Goal: Task Accomplishment & Management: Use online tool/utility

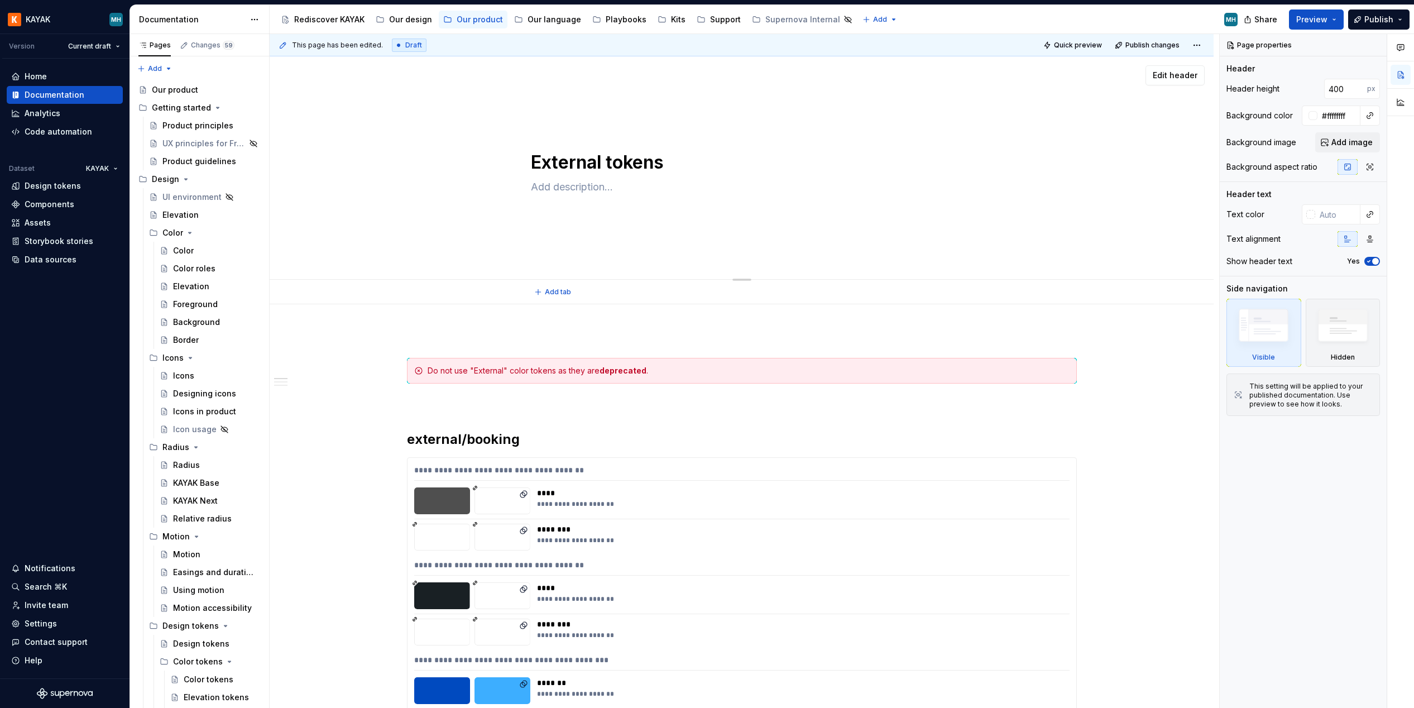
click at [620, 189] on textarea at bounding box center [740, 187] width 422 height 18
click at [195, 249] on div "Color" at bounding box center [216, 251] width 87 height 16
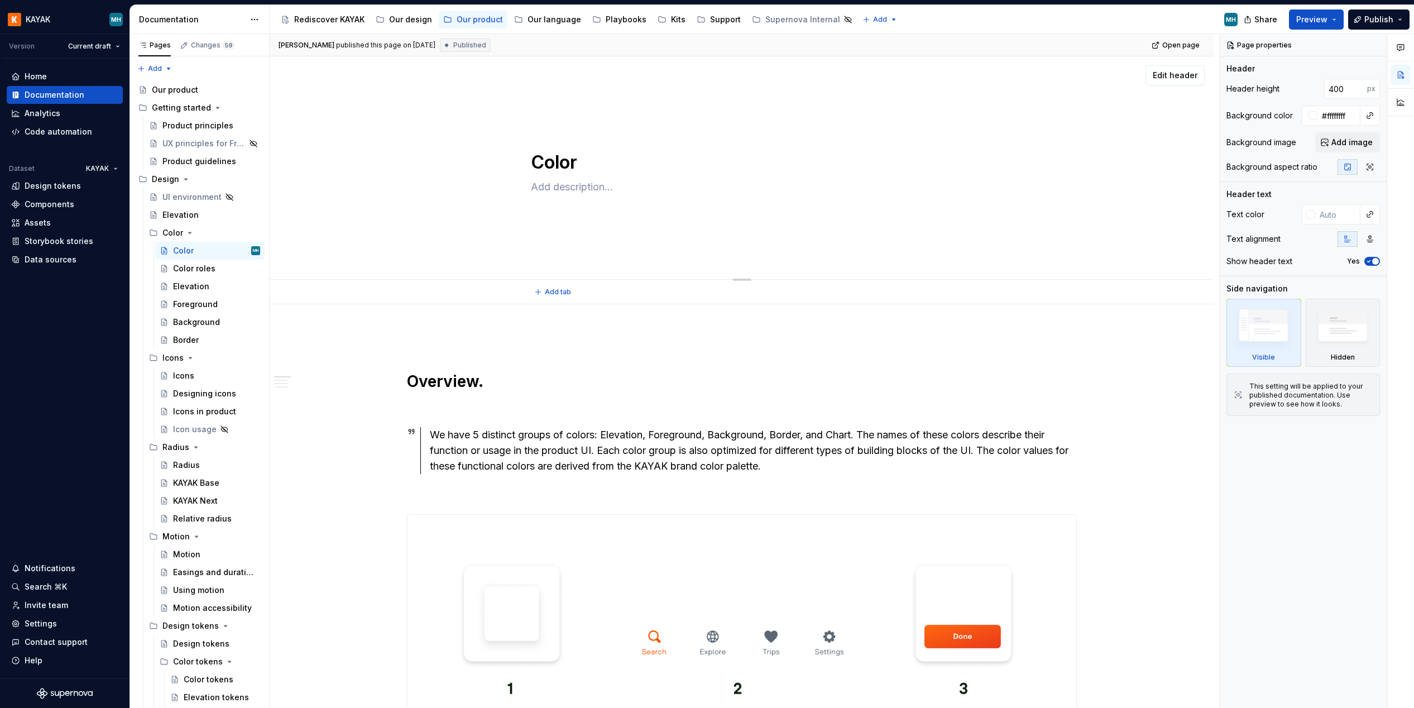
click at [501, 104] on div "Color Edit header" at bounding box center [742, 167] width 944 height 223
click at [545, 155] on textarea "Color" at bounding box center [740, 162] width 422 height 27
click at [548, 121] on div "Color" at bounding box center [742, 167] width 422 height 109
click at [562, 159] on textarea "Color" at bounding box center [740, 162] width 422 height 27
click at [602, 190] on textarea at bounding box center [740, 187] width 422 height 18
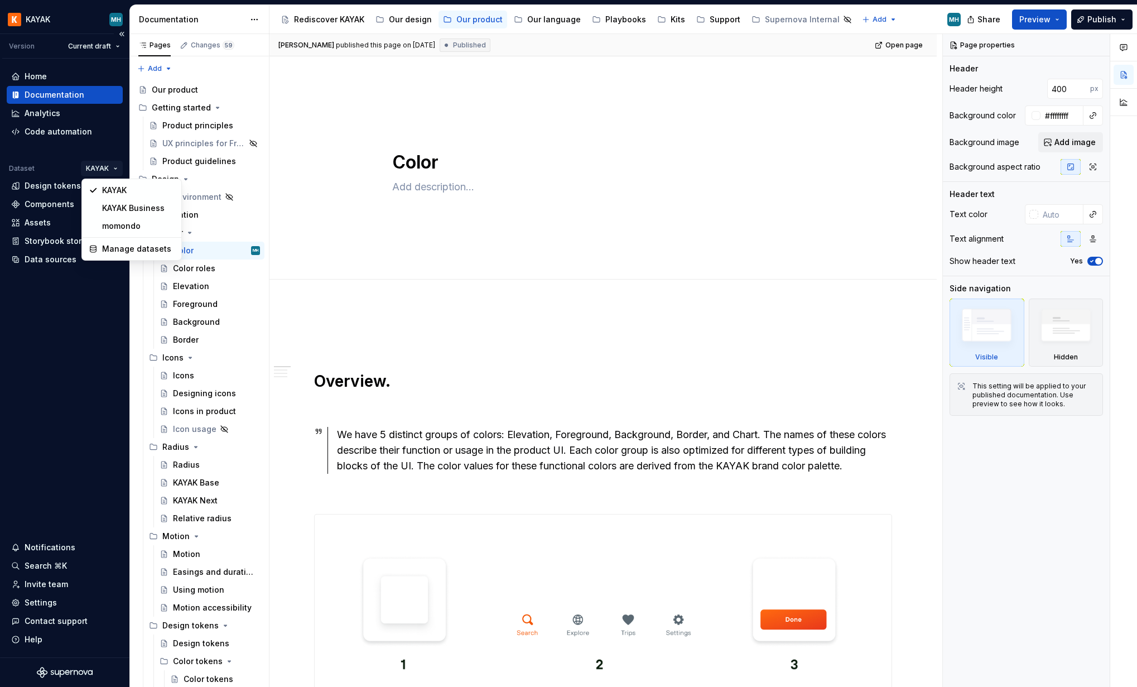
click at [111, 168] on html "KAYAK MH Version Current draft Home Documentation Analytics Code automation Dat…" at bounding box center [568, 343] width 1137 height 687
click at [142, 251] on div "Manage datasets" at bounding box center [138, 248] width 73 height 11
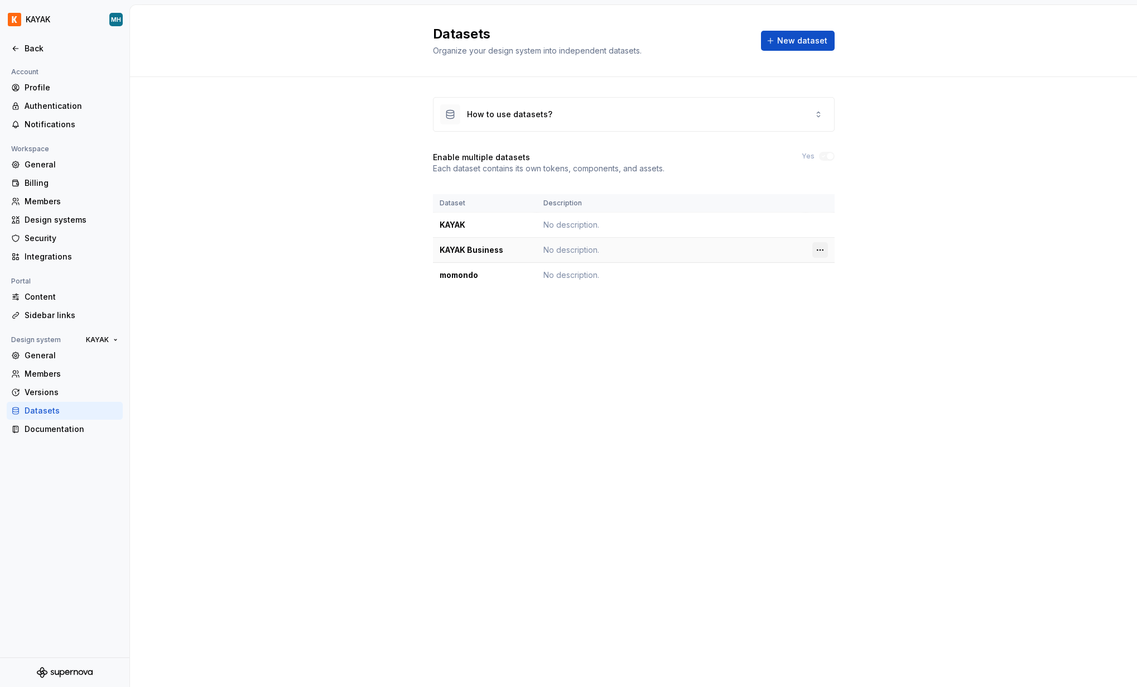
click at [821, 251] on html "KAYAK MH Back Account Profile Authentication Notifications Workspace General Bi…" at bounding box center [568, 343] width 1137 height 687
click at [999, 177] on html "KAYAK MH Back Account Profile Authentication Notifications Workspace General Bi…" at bounding box center [568, 343] width 1137 height 687
click at [798, 113] on div "How to use datasets?" at bounding box center [634, 114] width 401 height 33
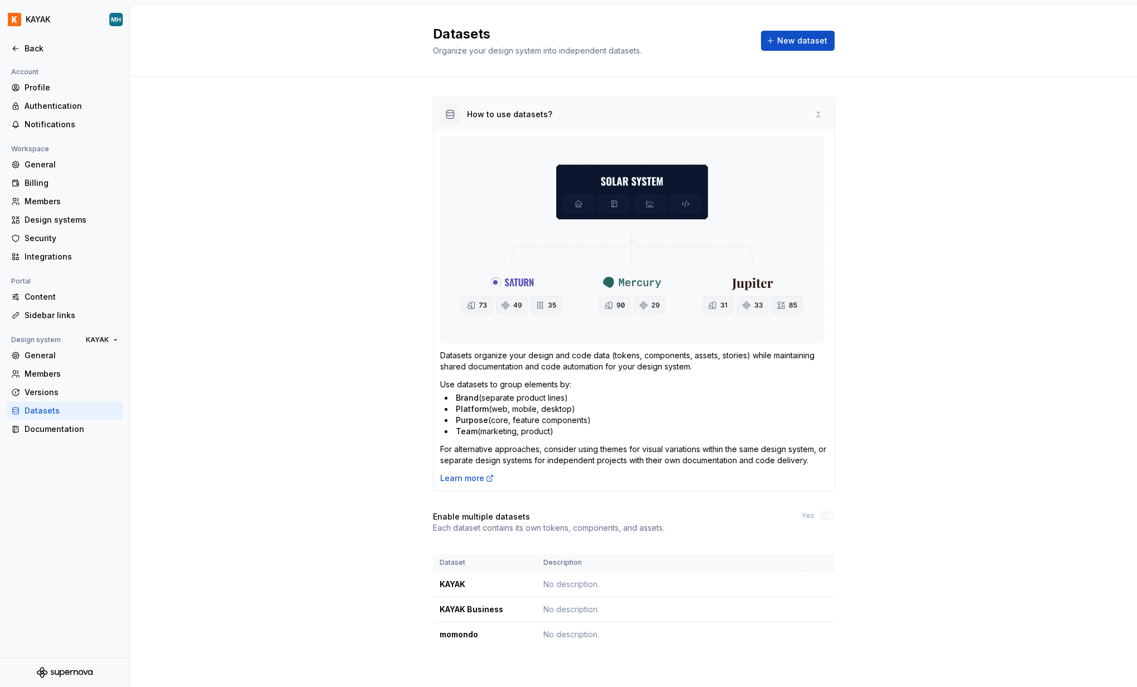
click at [803, 112] on div "How to use datasets?" at bounding box center [634, 114] width 401 height 33
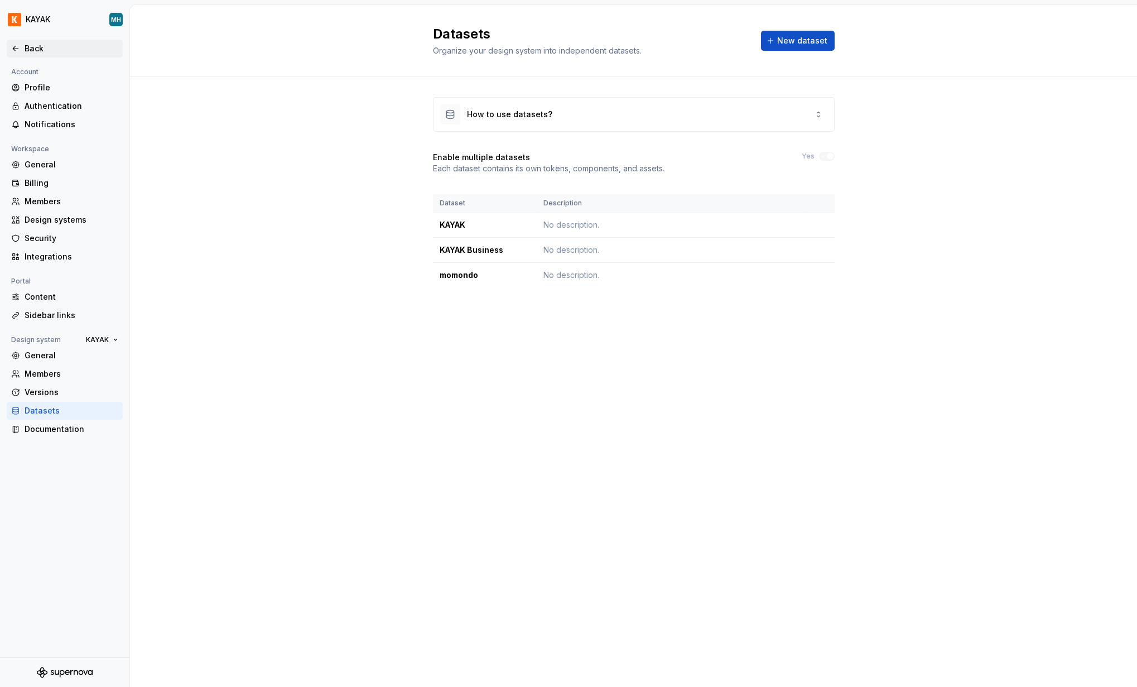
click at [18, 47] on icon at bounding box center [15, 48] width 9 height 9
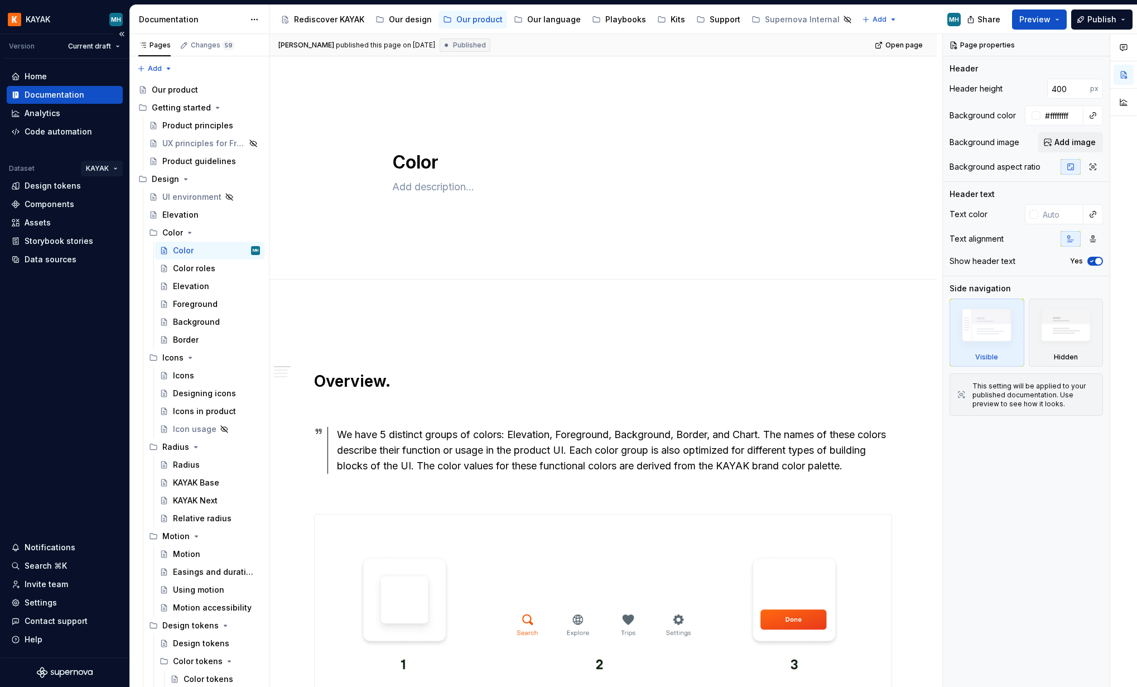
click at [102, 167] on html "KAYAK MH Version Current draft Home Documentation Analytics Code automation Dat…" at bounding box center [568, 343] width 1137 height 687
click at [102, 169] on html "KAYAK MH Version Current draft Home Documentation Analytics Code automation Dat…" at bounding box center [568, 343] width 1137 height 687
click at [119, 251] on div "Manage datasets" at bounding box center [138, 248] width 73 height 11
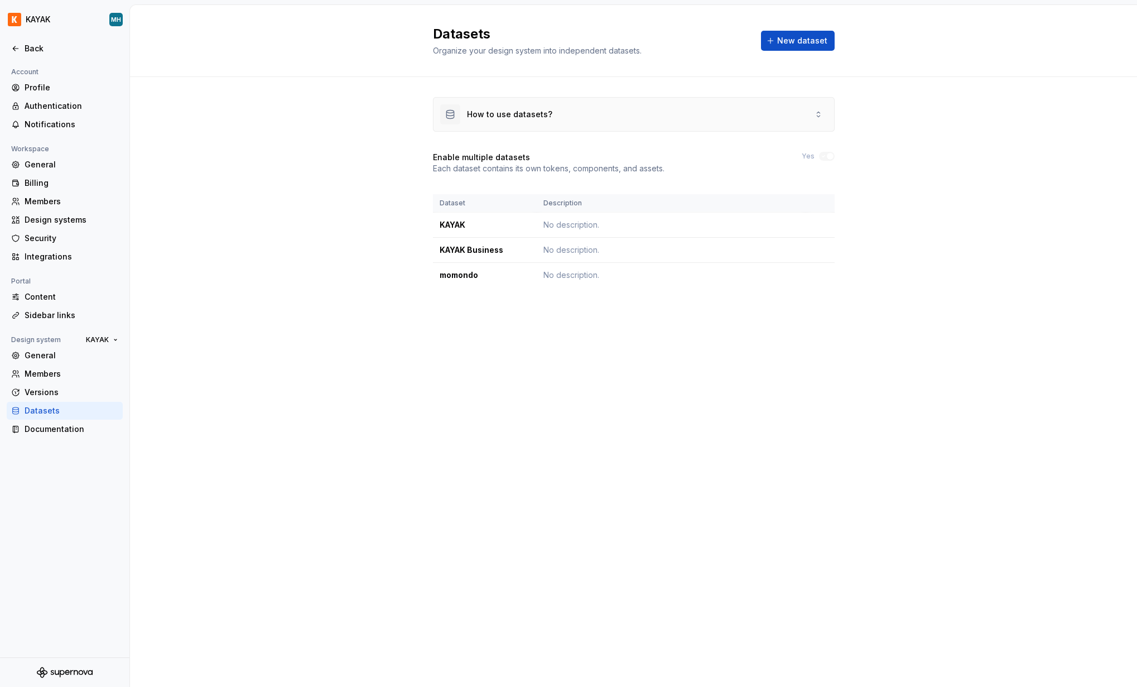
click at [805, 117] on div "How to use datasets?" at bounding box center [634, 114] width 401 height 33
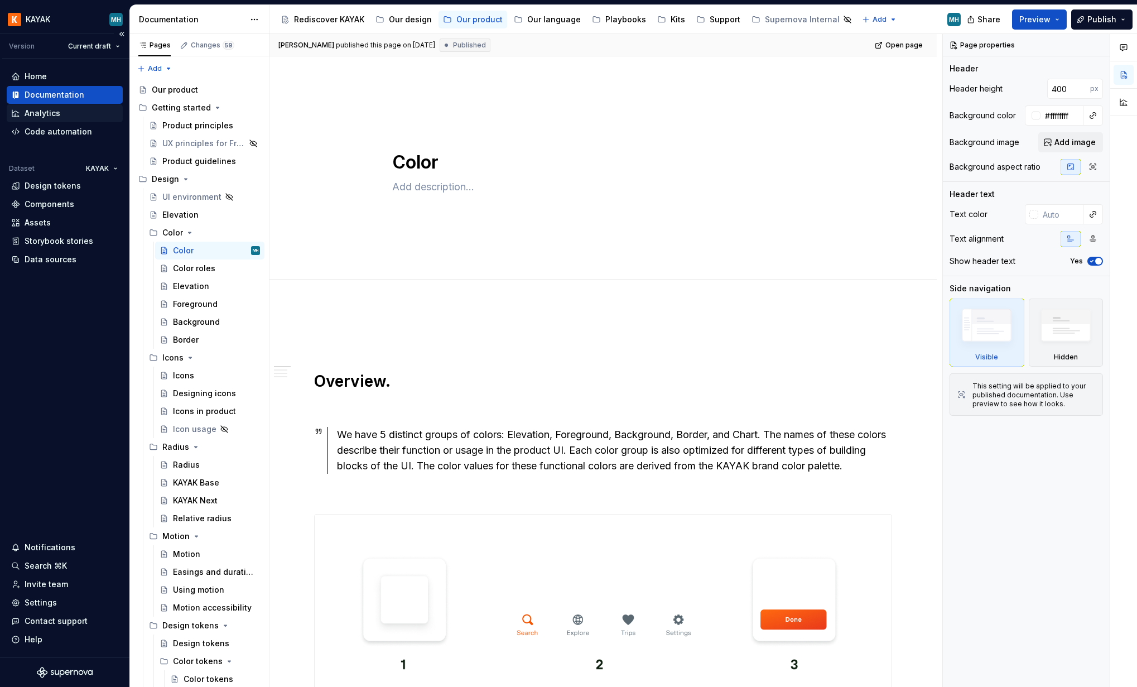
click at [60, 113] on div "Analytics" at bounding box center [64, 113] width 107 height 11
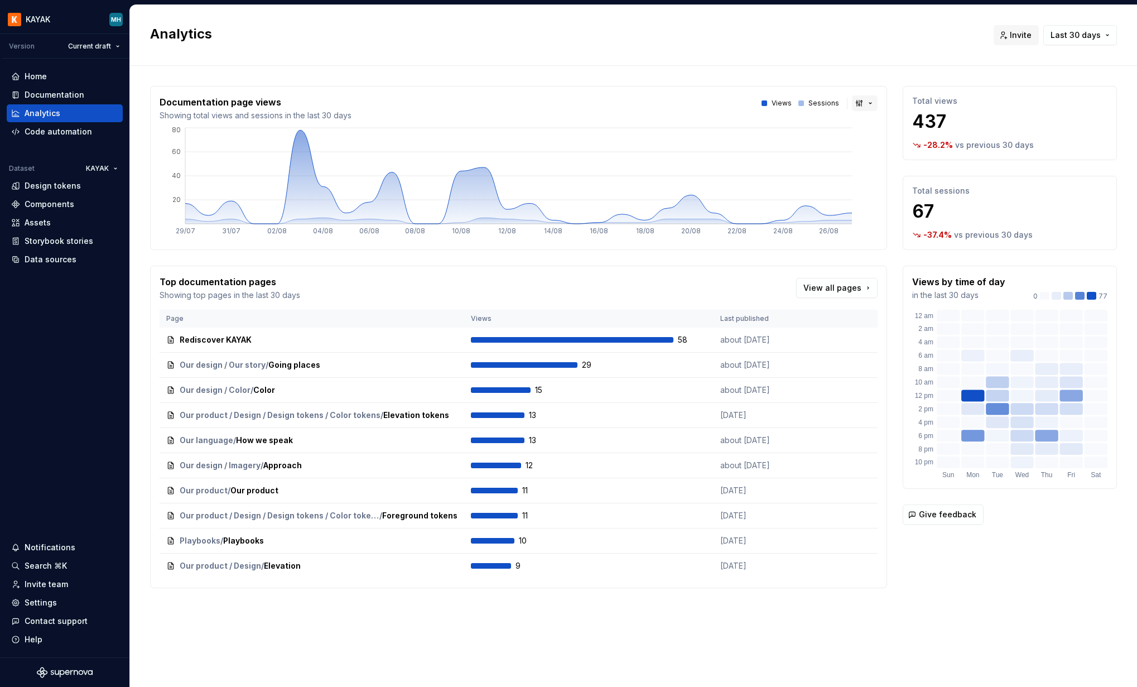
click at [868, 105] on button "button" at bounding box center [865, 103] width 26 height 16
drag, startPoint x: 865, startPoint y: 103, endPoint x: 862, endPoint y: 96, distance: 7.5
click at [865, 103] on html "KAYAK MH Version Current draft Home Documentation Analytics Code automation Dat…" at bounding box center [568, 343] width 1137 height 687
click at [42, 98] on div "Documentation" at bounding box center [55, 94] width 60 height 11
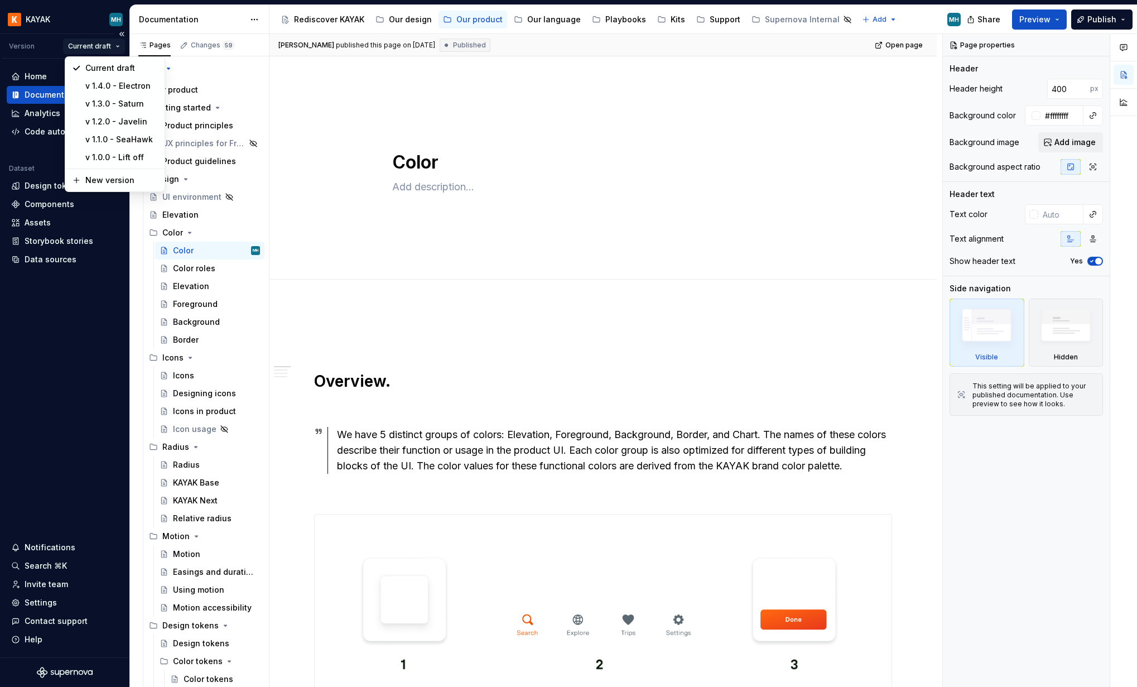
click at [87, 52] on html "KAYAK MH Version Current draft Home Documentation Analytics Code automation Dat…" at bounding box center [568, 343] width 1137 height 687
click at [78, 37] on html "KAYAK MH Version Current draft Home Documentation Analytics Code automation Dat…" at bounding box center [568, 343] width 1137 height 687
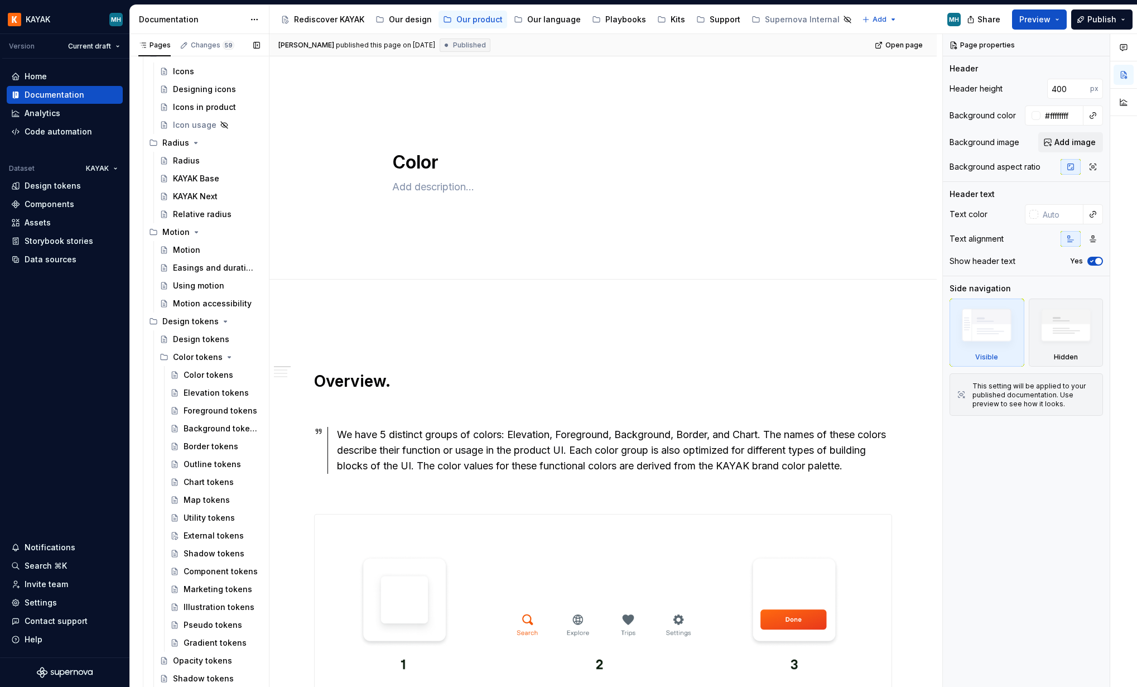
scroll to position [397, 0]
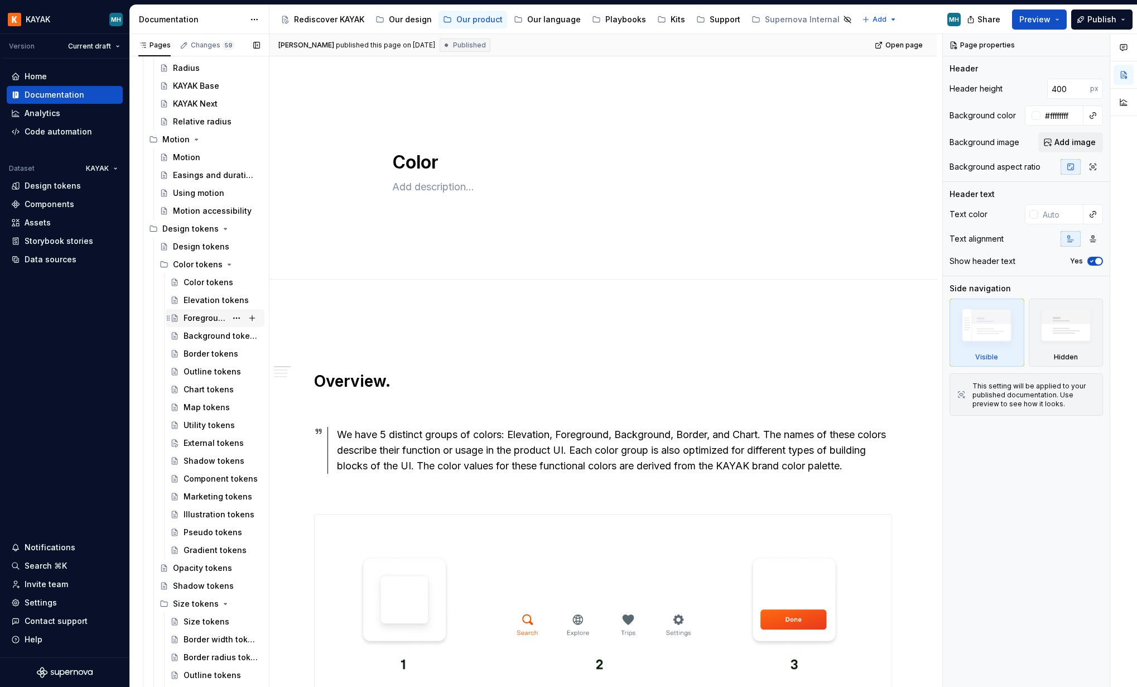
click at [220, 313] on div "Foreground tokens" at bounding box center [205, 318] width 43 height 11
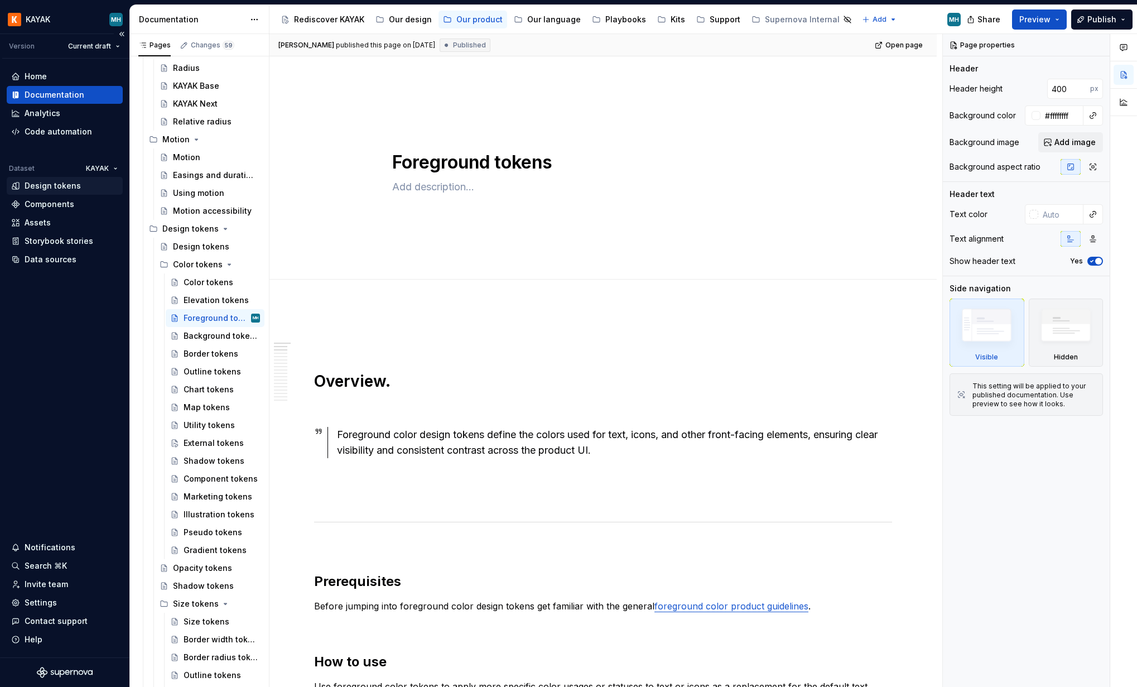
click at [67, 191] on div "Design tokens" at bounding box center [53, 185] width 56 height 11
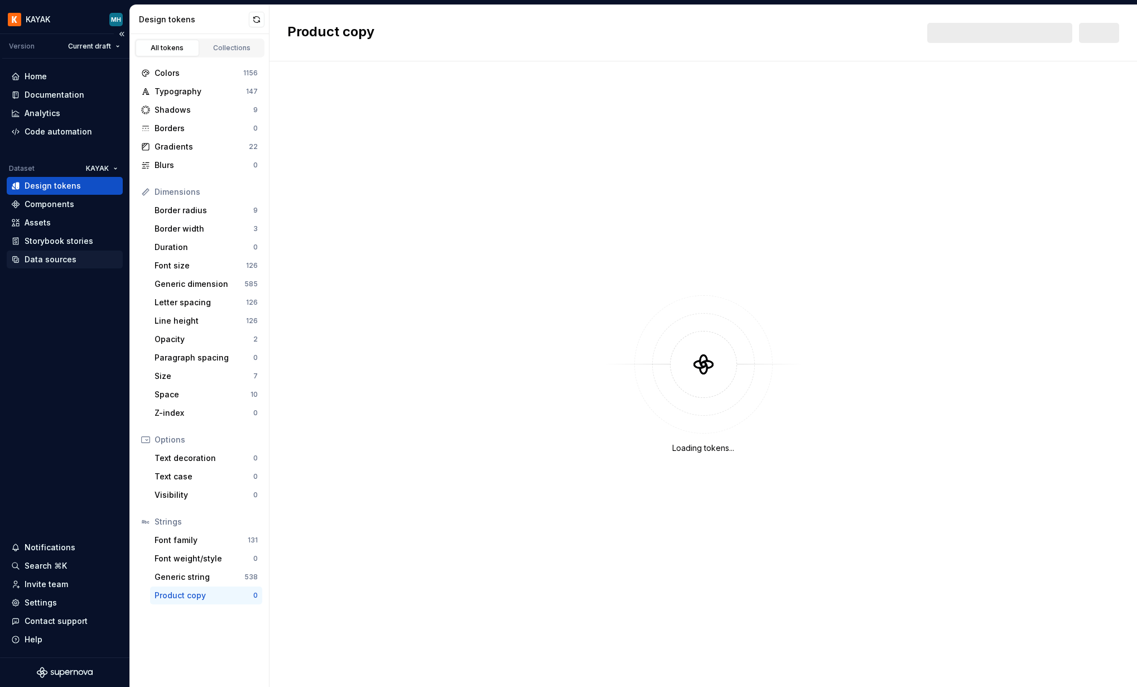
click at [54, 254] on div "Data sources" at bounding box center [51, 259] width 52 height 11
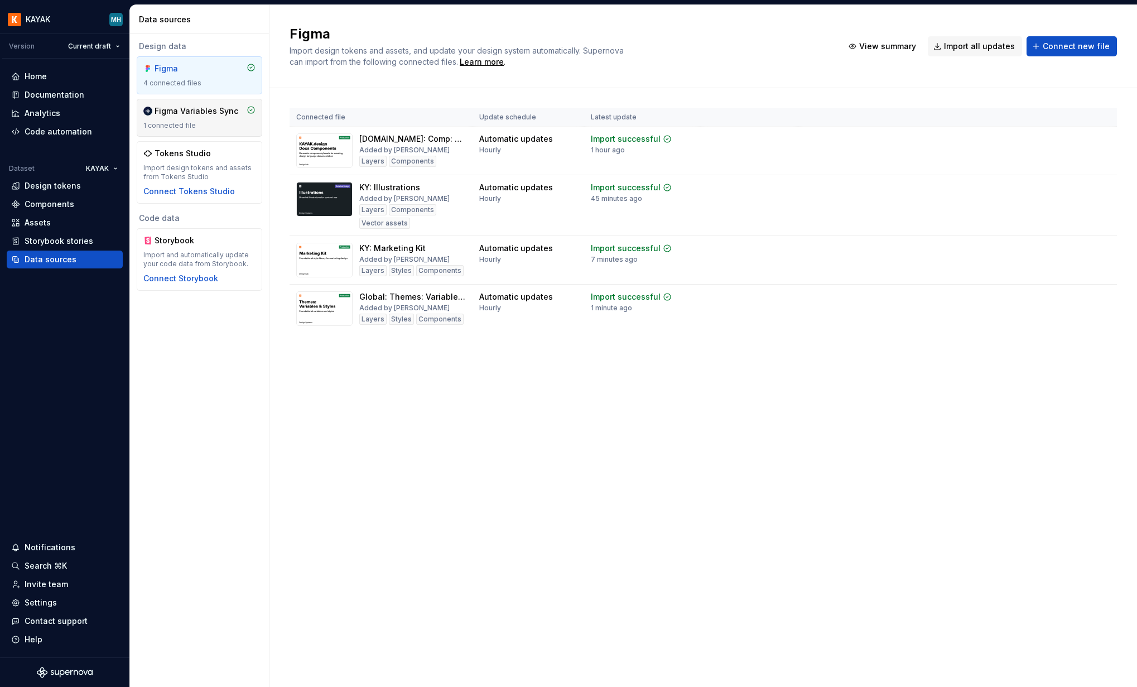
click at [209, 121] on div "1 connected file" at bounding box center [199, 125] width 112 height 9
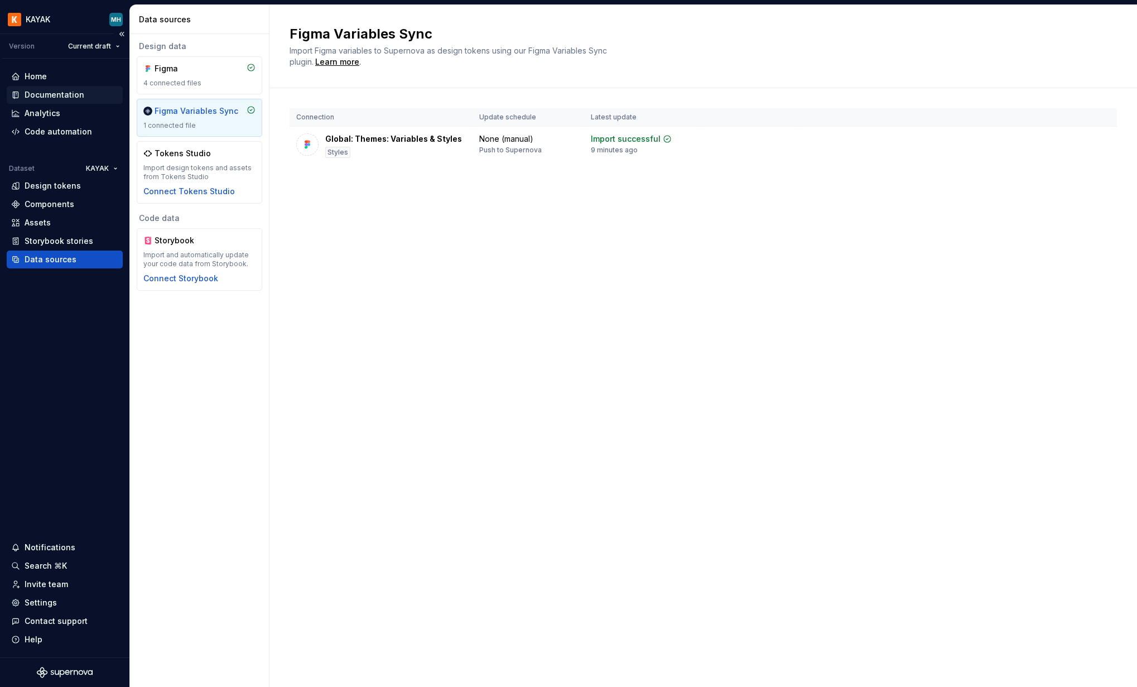
click at [49, 89] on div "Documentation" at bounding box center [55, 94] width 60 height 11
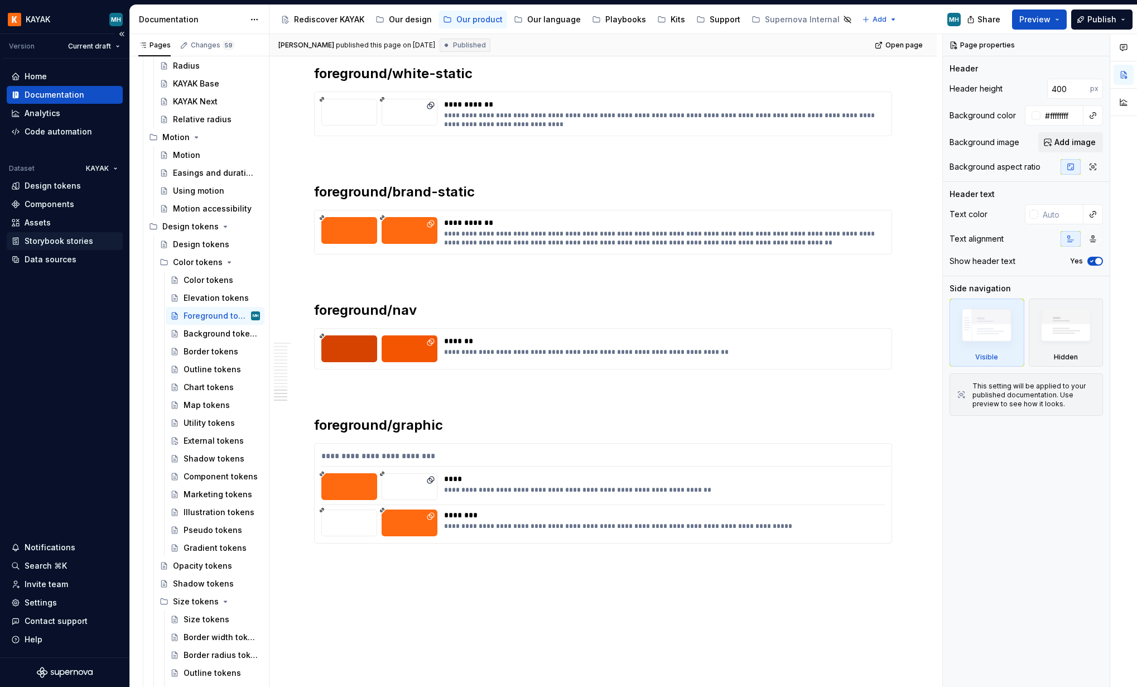
scroll to position [3047, 0]
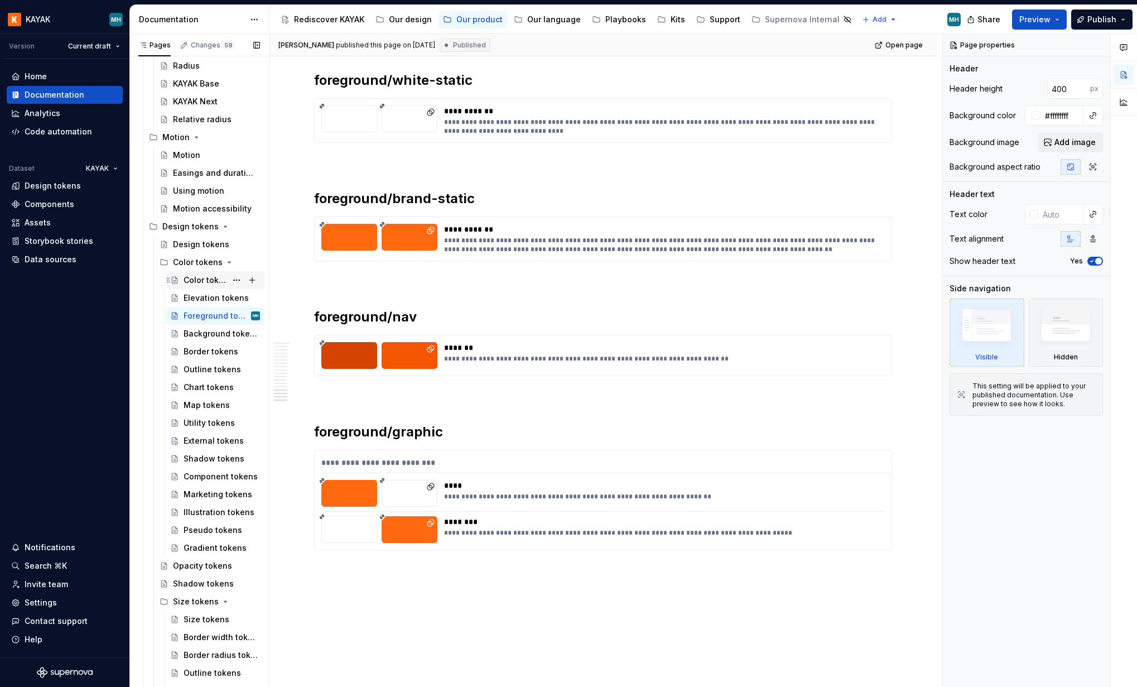
click at [211, 278] on div "Color tokens" at bounding box center [205, 280] width 43 height 11
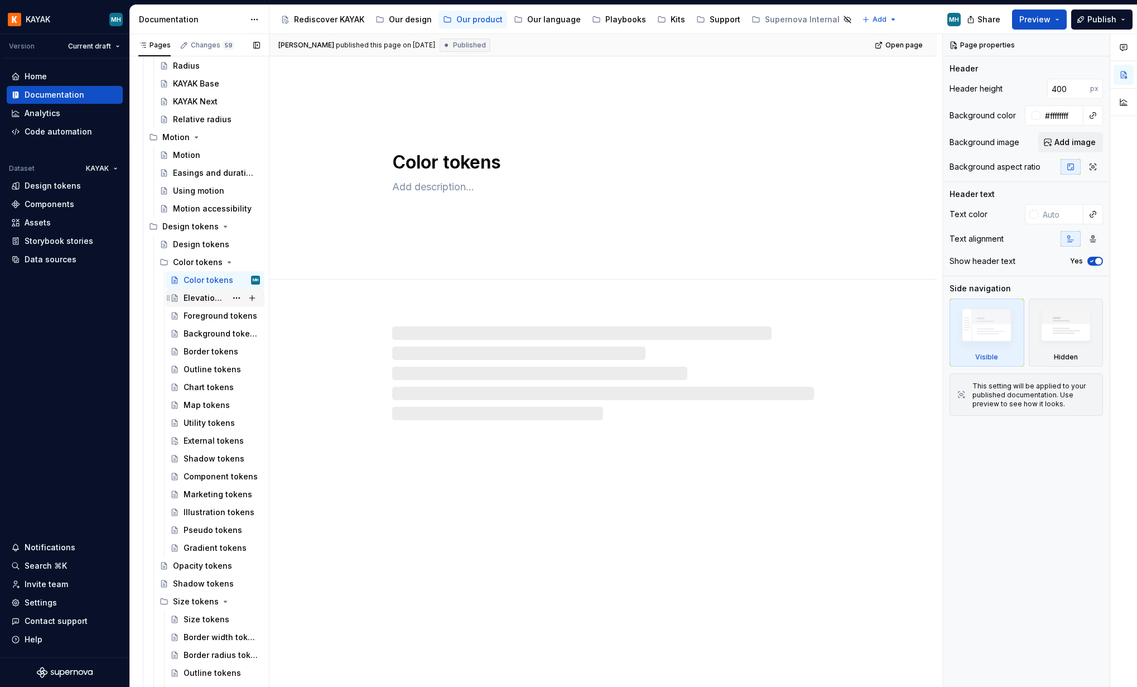
click at [203, 300] on div "Elevation tokens" at bounding box center [205, 297] width 43 height 11
click at [199, 310] on div "Foreground tokens" at bounding box center [205, 315] width 43 height 11
click at [200, 336] on div "Background tokens" at bounding box center [205, 333] width 43 height 11
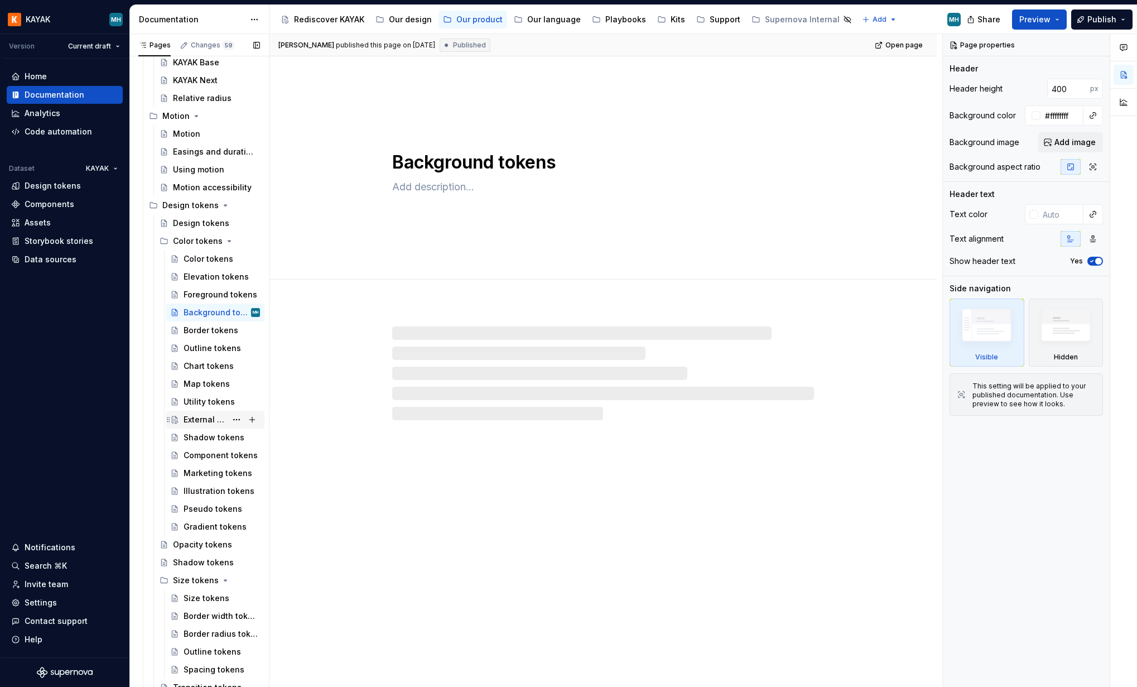
scroll to position [421, 0]
click at [213, 470] on div "Marketing tokens" at bounding box center [205, 472] width 43 height 11
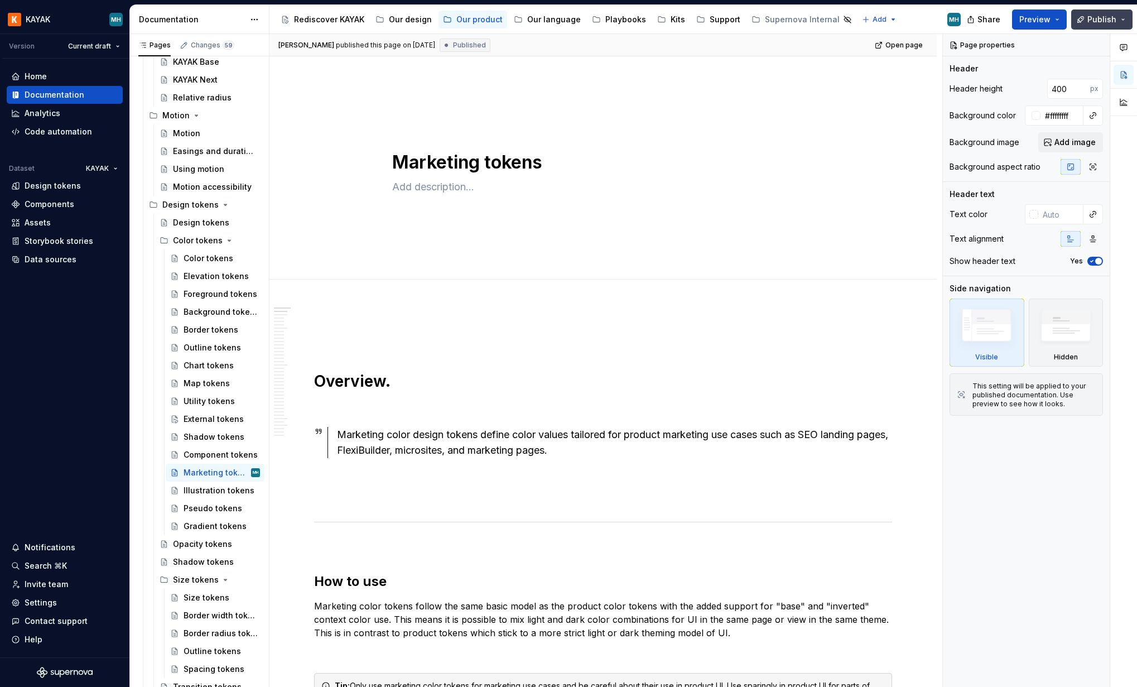
click at [1113, 25] on button "Publish" at bounding box center [1102, 19] width 61 height 20
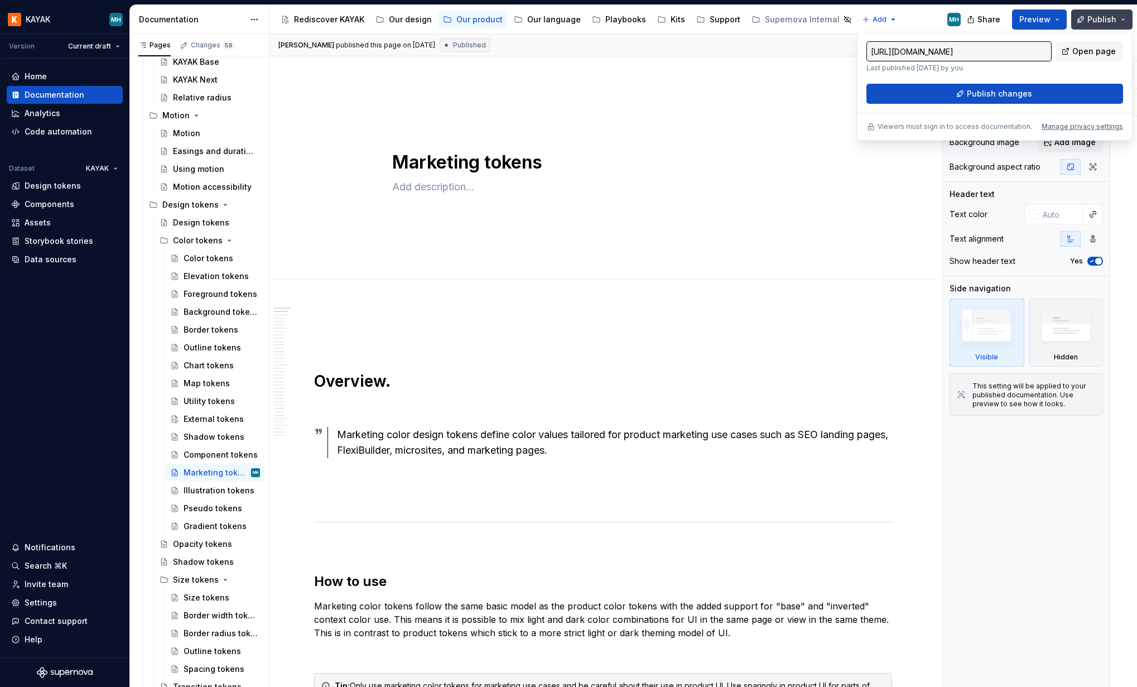
click at [1121, 25] on button "Publish" at bounding box center [1102, 19] width 61 height 20
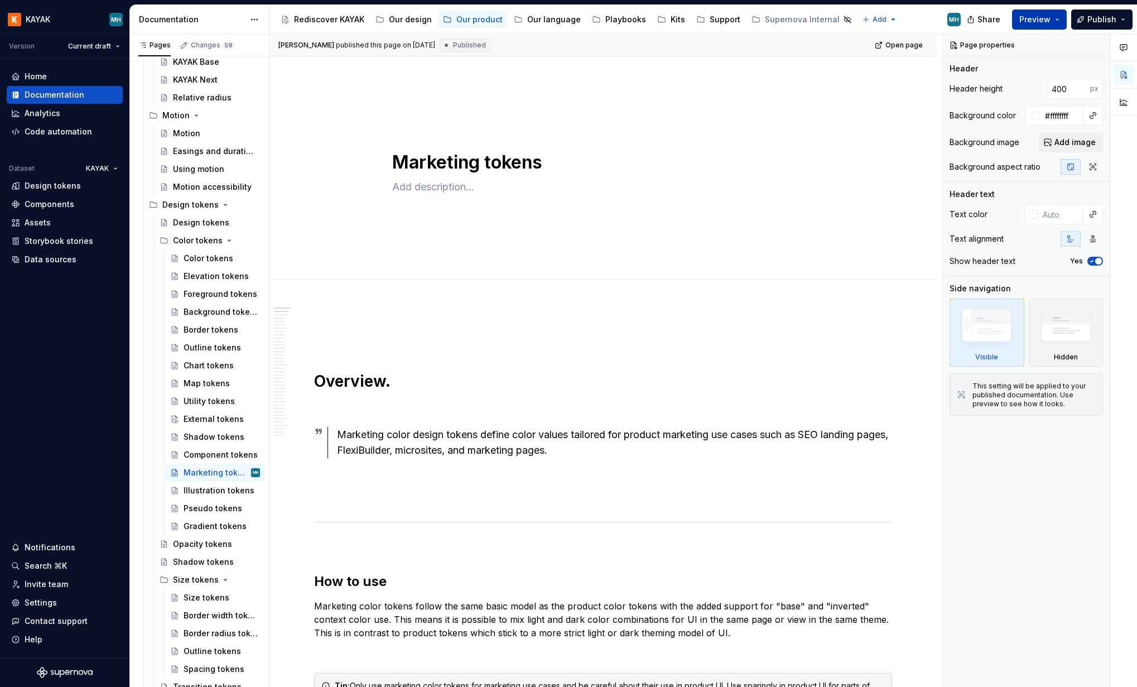
click at [1059, 16] on button "Preview" at bounding box center [1039, 19] width 55 height 20
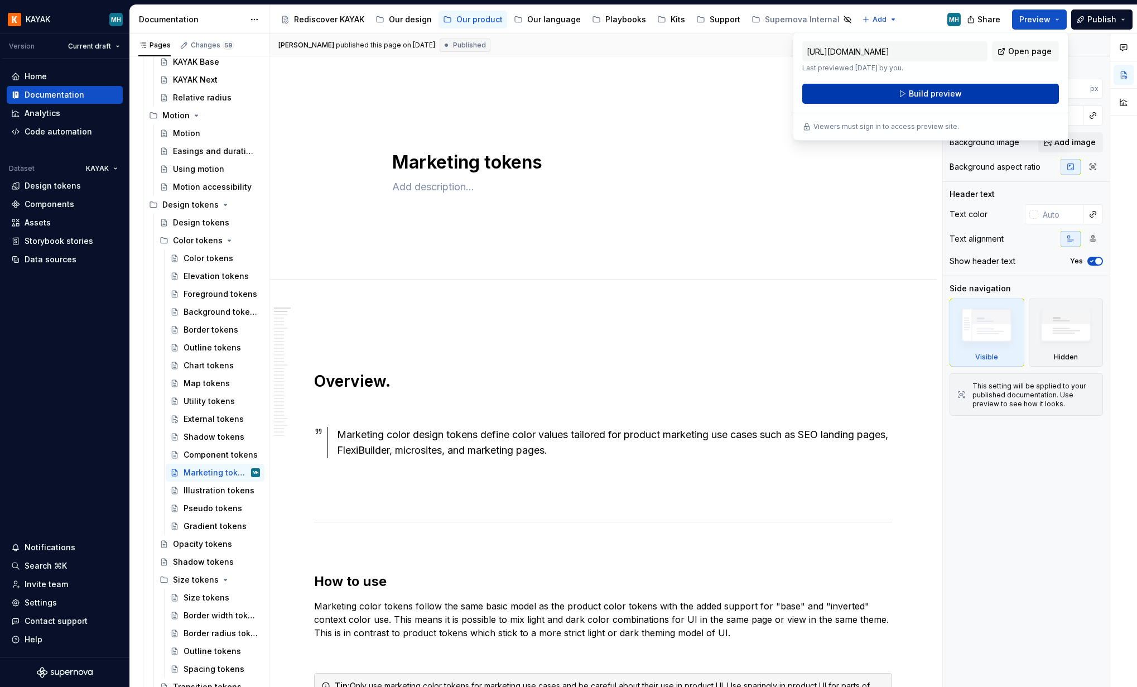
click at [942, 95] on span "Build preview" at bounding box center [935, 93] width 53 height 11
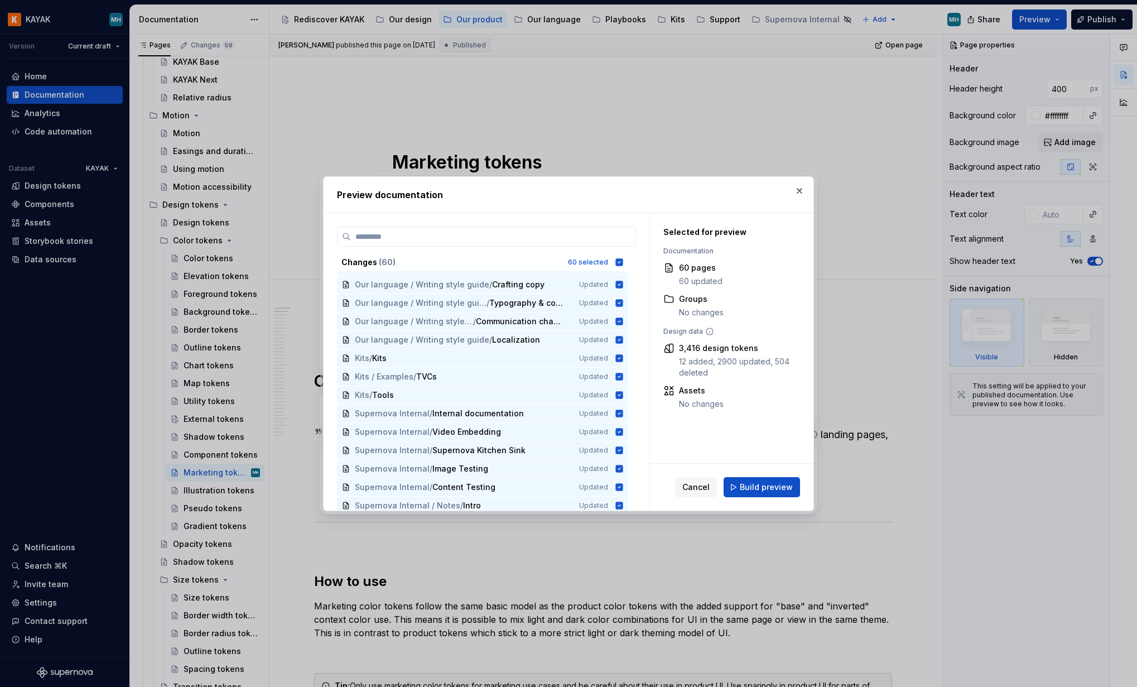
scroll to position [868, 0]
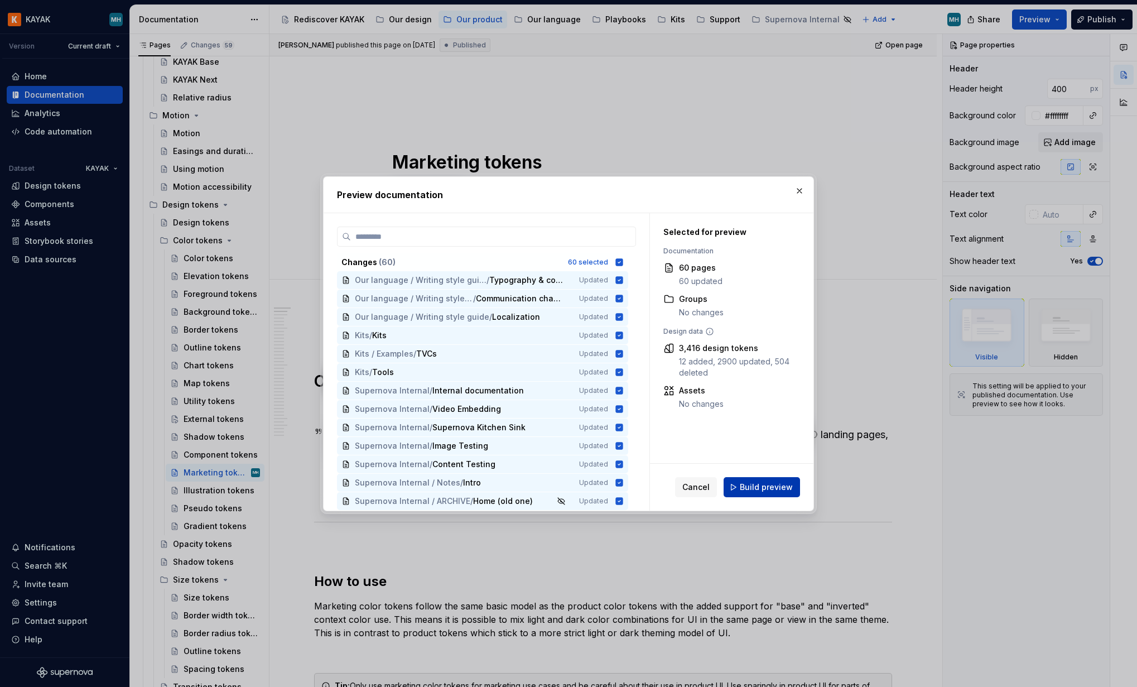
click at [762, 491] on span "Build preview" at bounding box center [766, 487] width 53 height 11
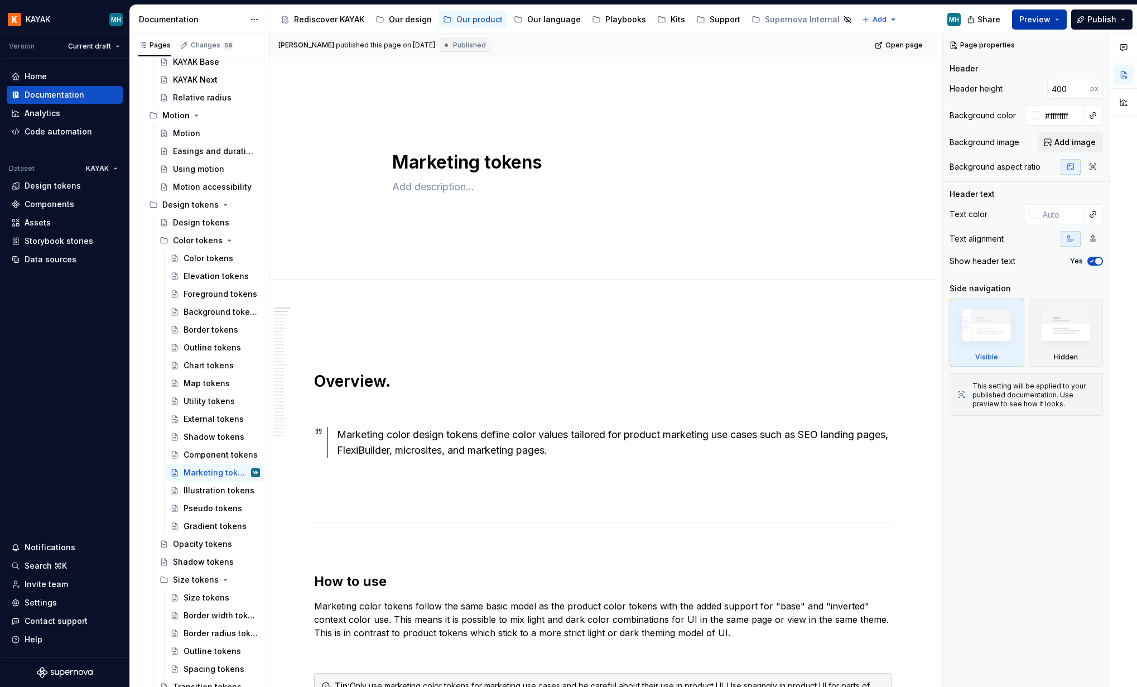
click at [1038, 17] on span "Preview" at bounding box center [1035, 19] width 31 height 11
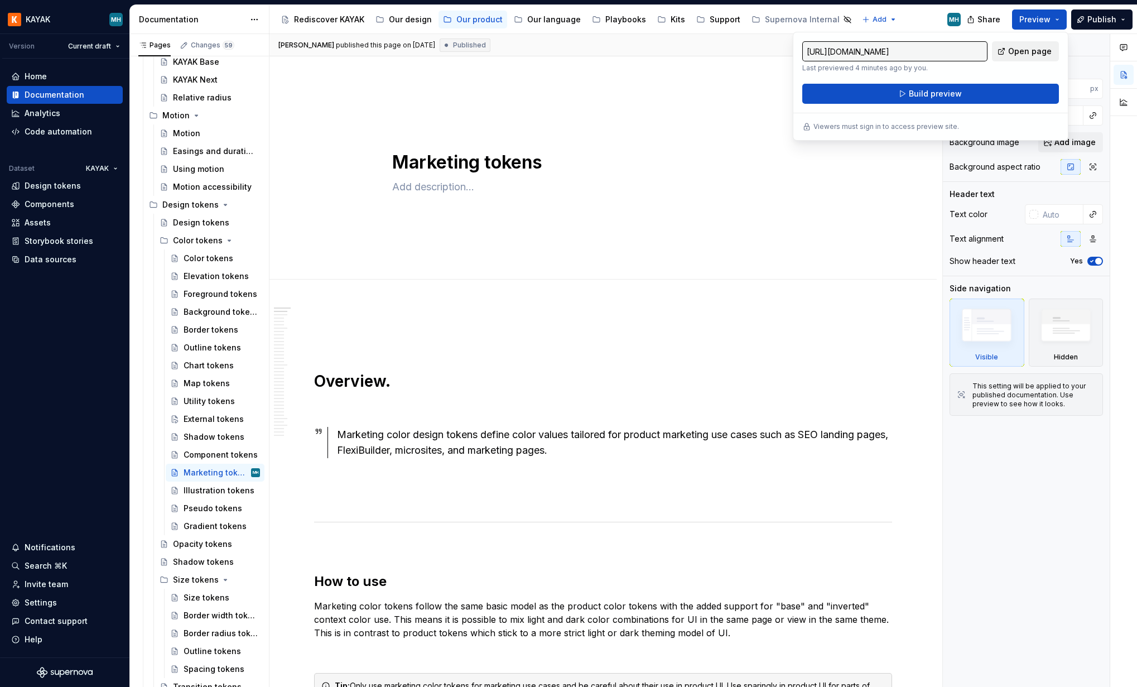
click at [1024, 54] on span "Open page" at bounding box center [1031, 51] width 44 height 11
click at [1094, 23] on span "Publish" at bounding box center [1102, 19] width 29 height 11
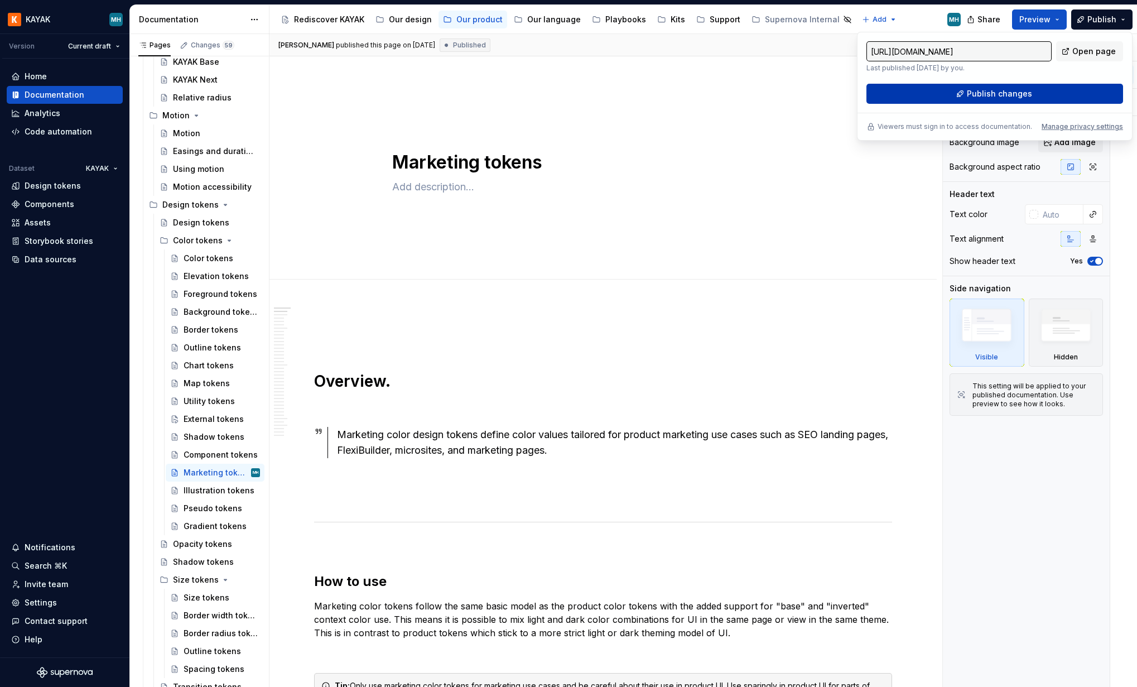
click at [1040, 96] on button "Publish changes" at bounding box center [995, 94] width 257 height 20
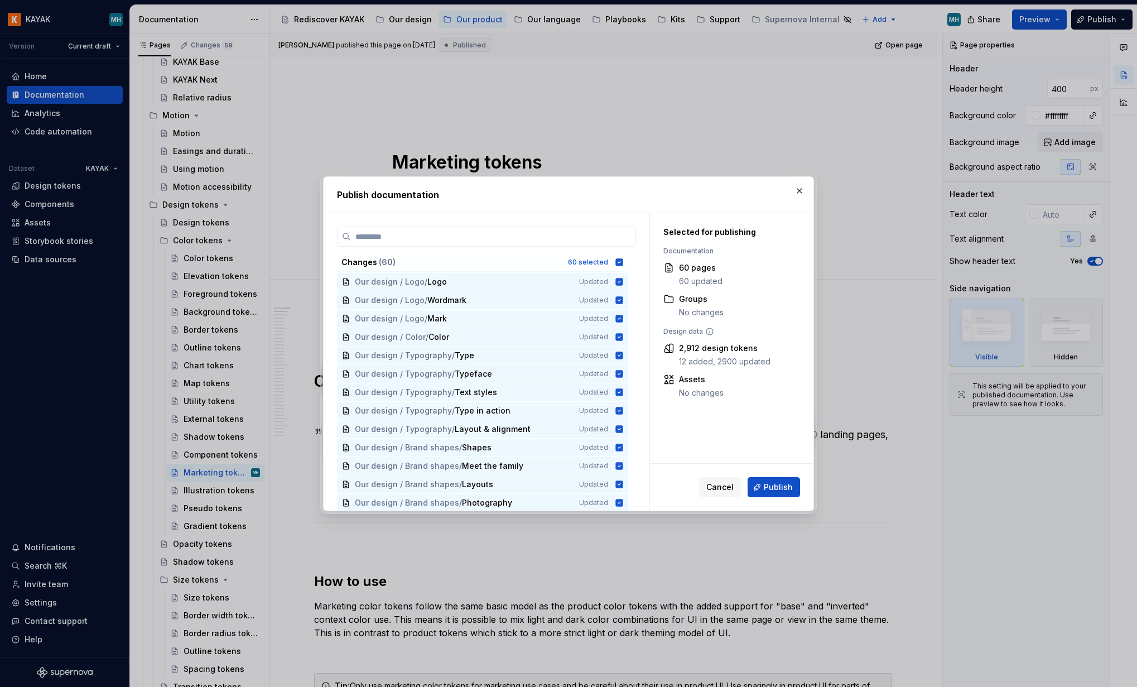
scroll to position [0, 0]
click at [622, 261] on icon at bounding box center [619, 261] width 7 height 7
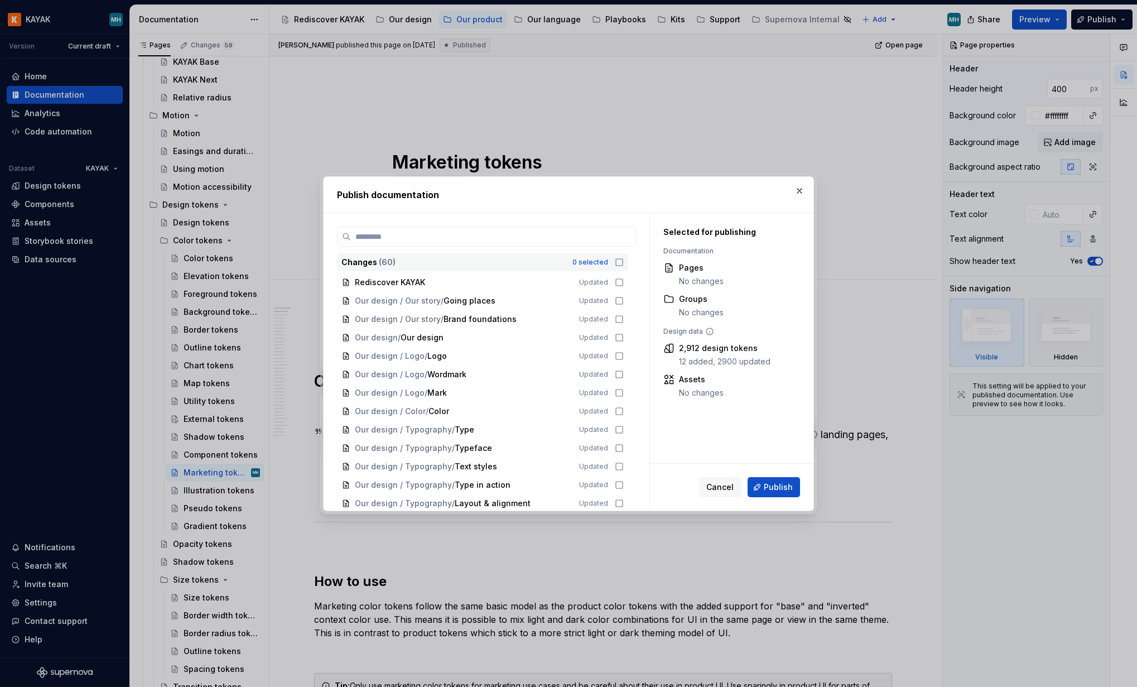
click at [625, 266] on div "Changes ( 60 ) 0 selected" at bounding box center [482, 262] width 291 height 18
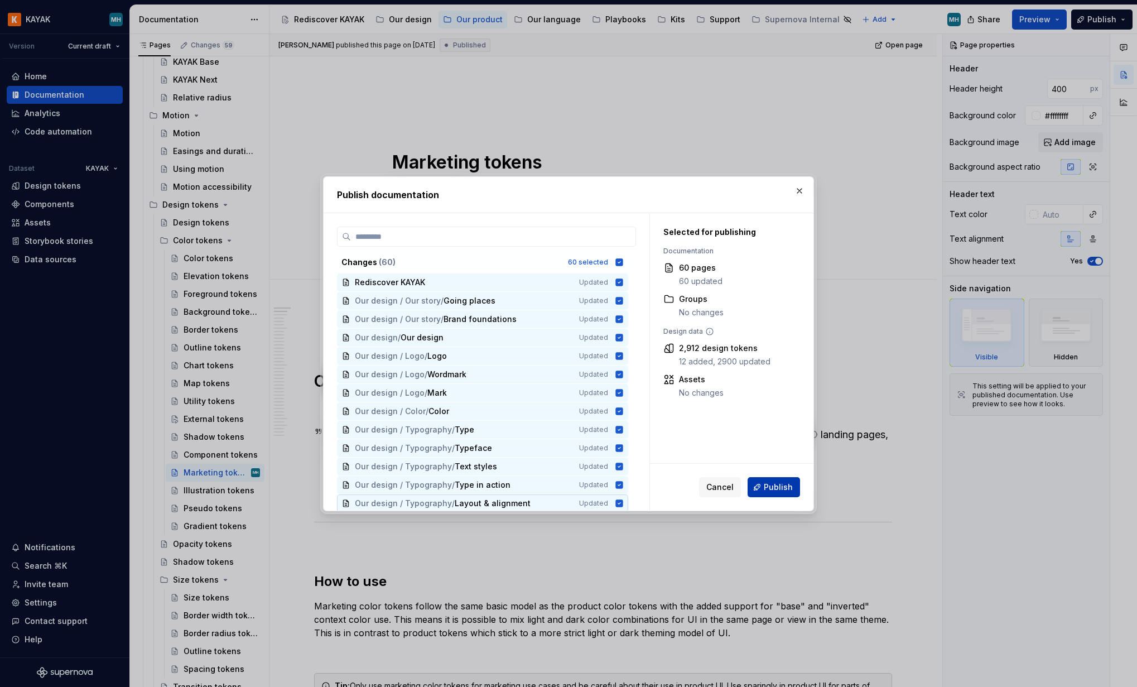
click at [775, 495] on button "Publish" at bounding box center [774, 487] width 52 height 20
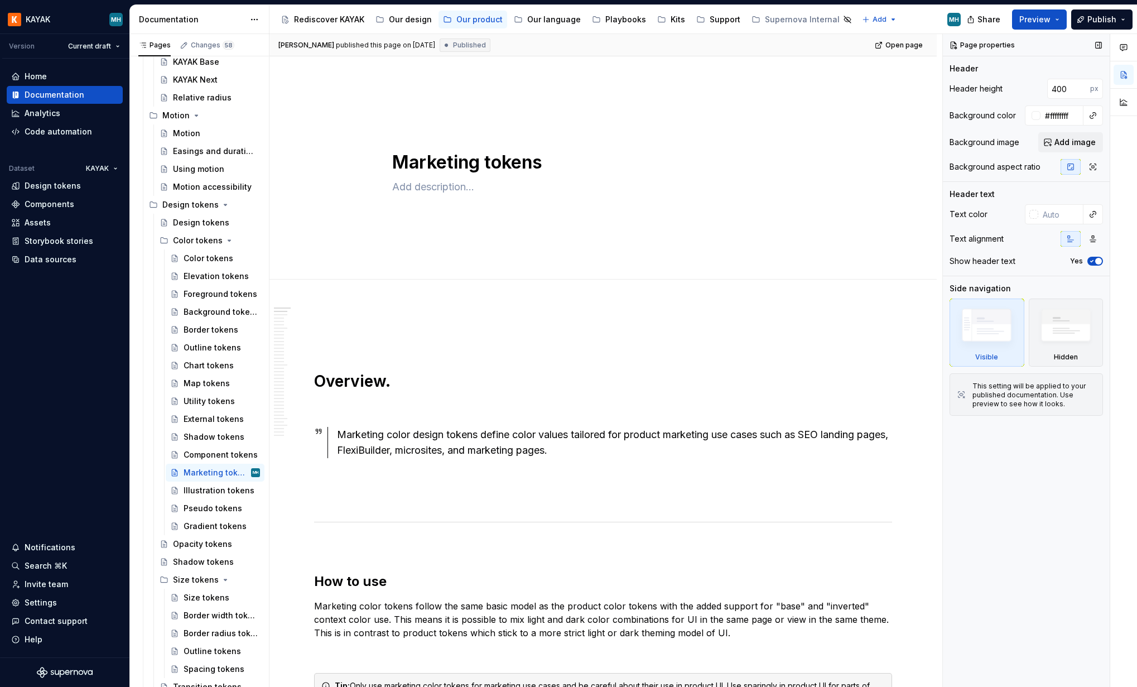
type textarea "*"
